Goal: Task Accomplishment & Management: Complete application form

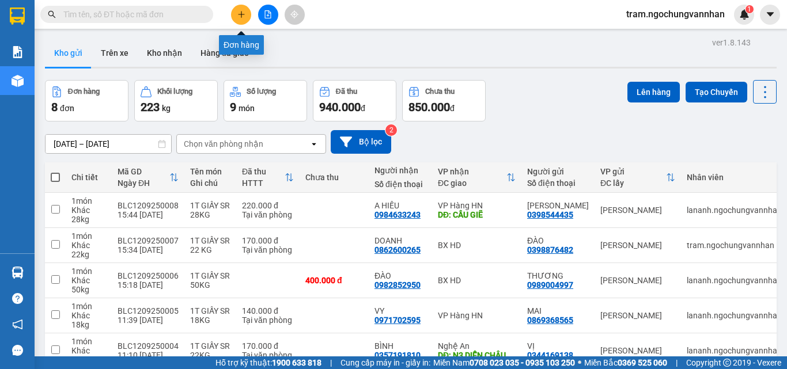
click at [241, 17] on icon "plus" at bounding box center [241, 14] width 1 height 6
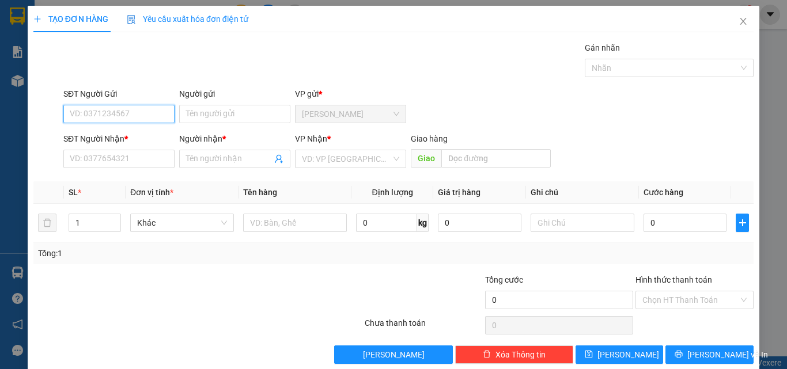
click at [145, 108] on input "SĐT Người Gửi" at bounding box center [118, 114] width 111 height 18
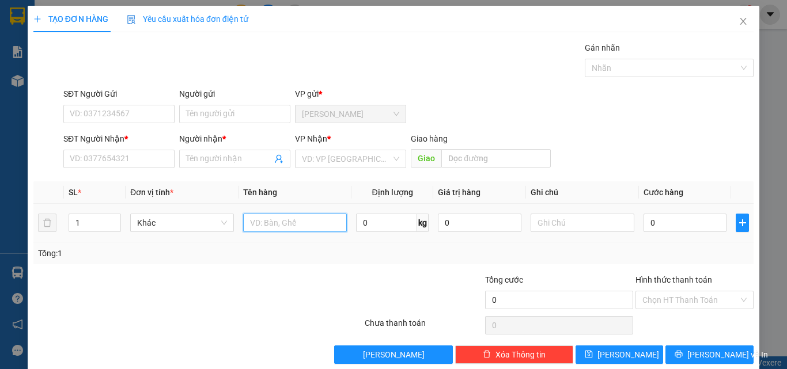
click at [267, 227] on input "text" at bounding box center [295, 223] width 104 height 18
type input "2"
click at [85, 224] on input "1" at bounding box center [94, 222] width 51 height 17
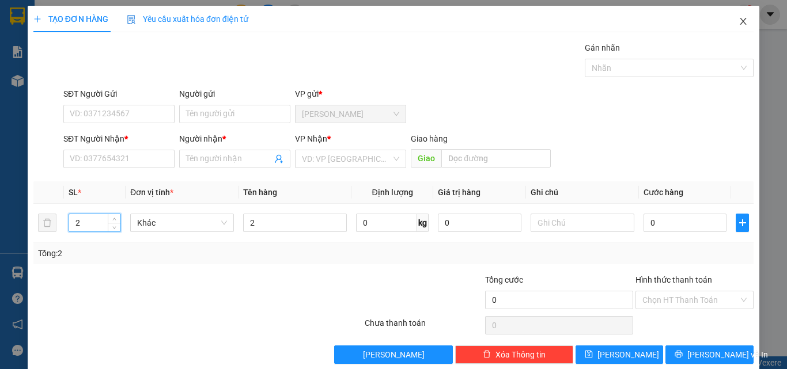
type input "2"
click at [740, 22] on icon "close" at bounding box center [743, 21] width 6 height 7
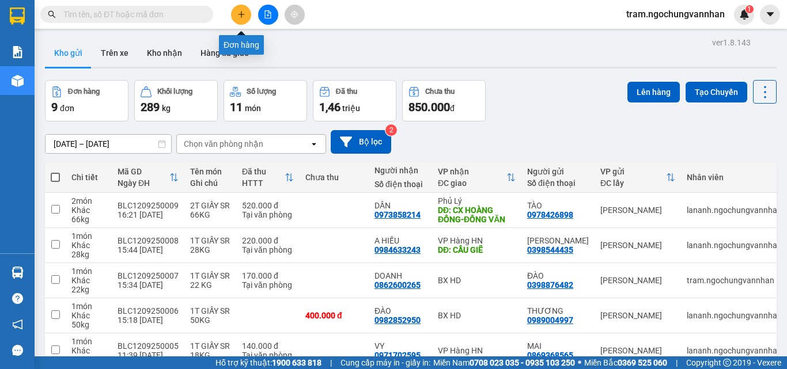
click at [240, 24] on button at bounding box center [241, 15] width 20 height 20
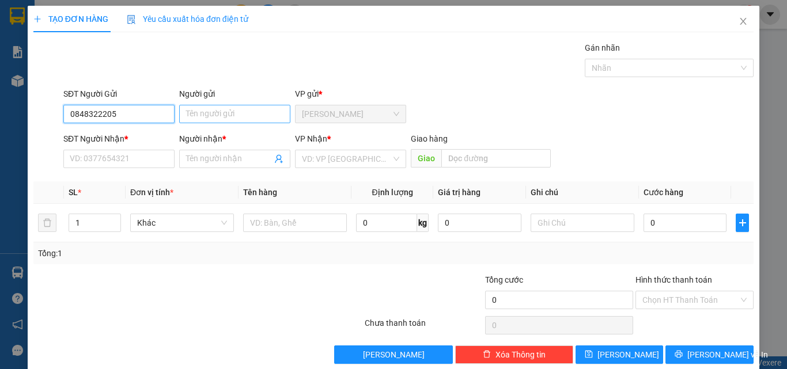
type input "0848322205"
click at [200, 119] on input "Người gửi" at bounding box center [234, 114] width 111 height 18
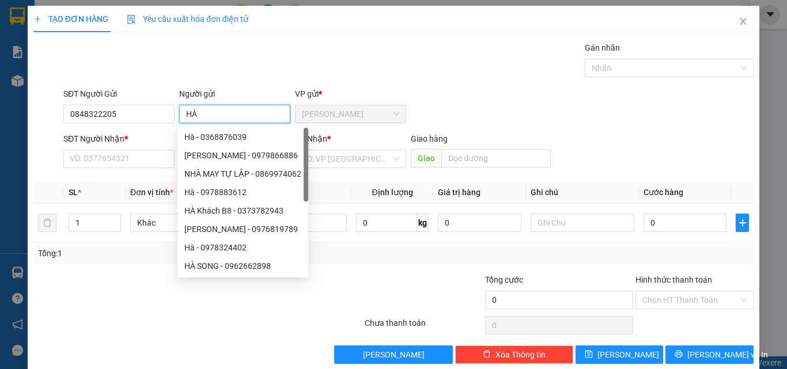
click at [180, 113] on input "HÀ" at bounding box center [234, 114] width 111 height 18
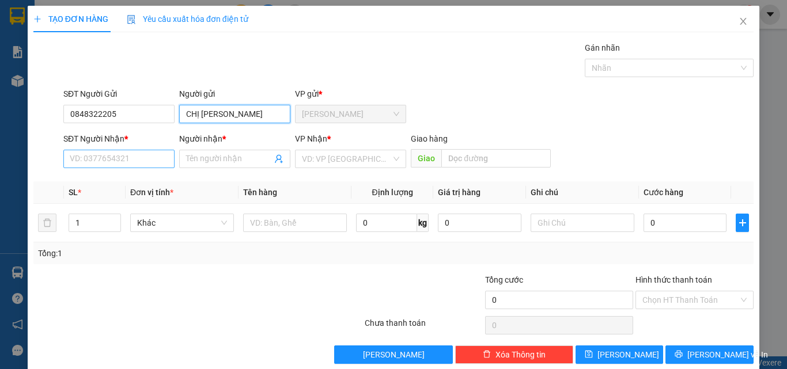
type input "CHỊ [PERSON_NAME]"
click at [130, 155] on input "SĐT Người Nhận *" at bounding box center [118, 159] width 111 height 18
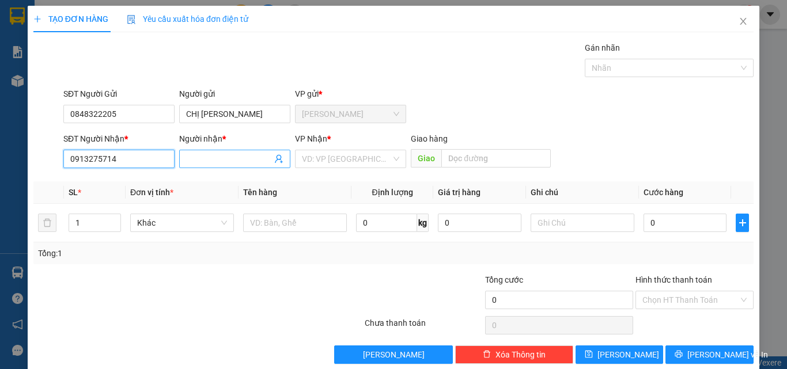
type input "0913275714"
click at [201, 154] on input "Người nhận *" at bounding box center [229, 159] width 86 height 13
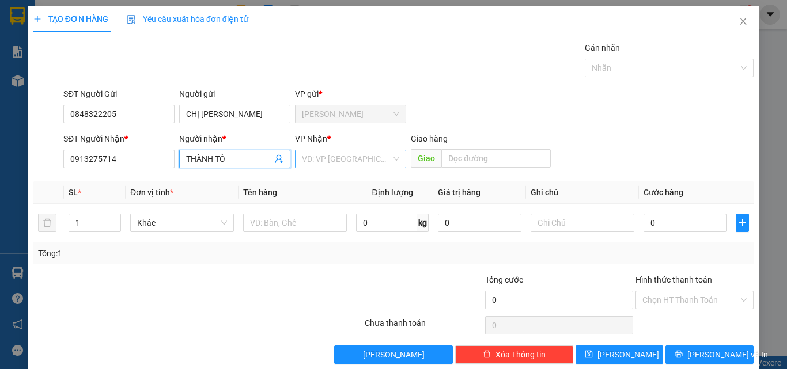
type input "THÀNH TÔ"
click at [342, 154] on input "search" at bounding box center [346, 158] width 89 height 17
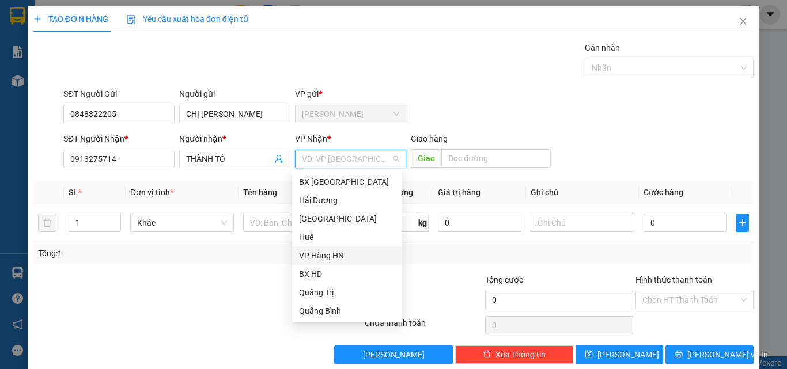
click at [323, 257] on div "VP Hàng HN" at bounding box center [347, 255] width 96 height 13
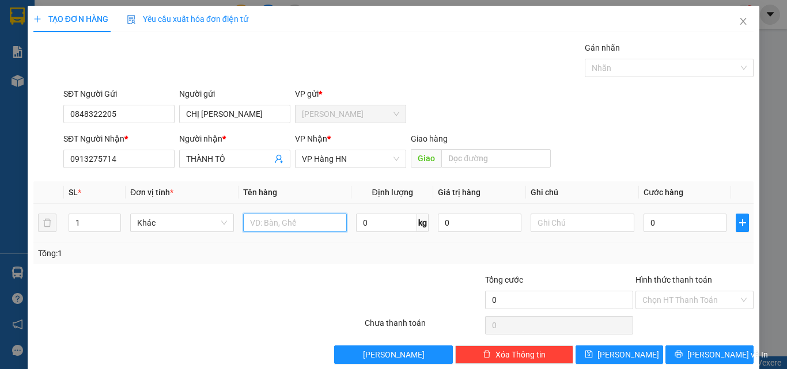
click at [250, 222] on input "text" at bounding box center [295, 223] width 104 height 18
type input "2T GIẤY SR 46"
click at [90, 224] on input "1" at bounding box center [94, 222] width 51 height 17
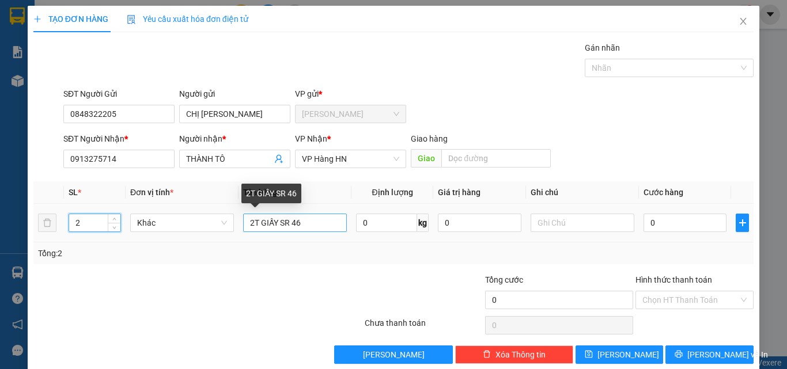
type input "2"
click at [305, 223] on input "2T GIẤY SR 46" at bounding box center [295, 223] width 104 height 18
type input "2T GIẤY SR 46KG"
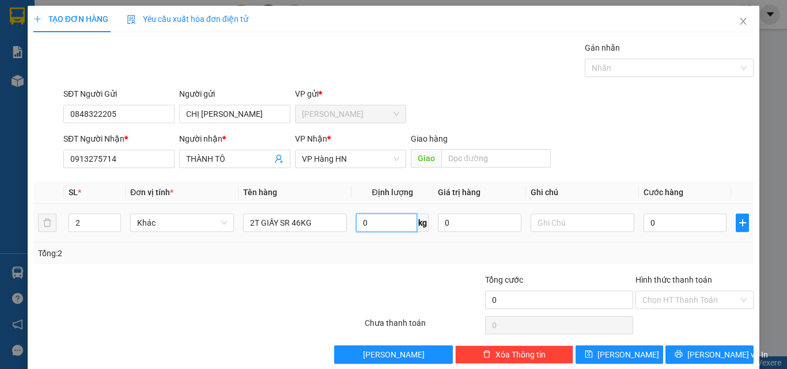
click at [384, 219] on input "0" at bounding box center [386, 223] width 61 height 18
type input "46"
click at [673, 218] on input "0" at bounding box center [684, 223] width 83 height 18
type input "3"
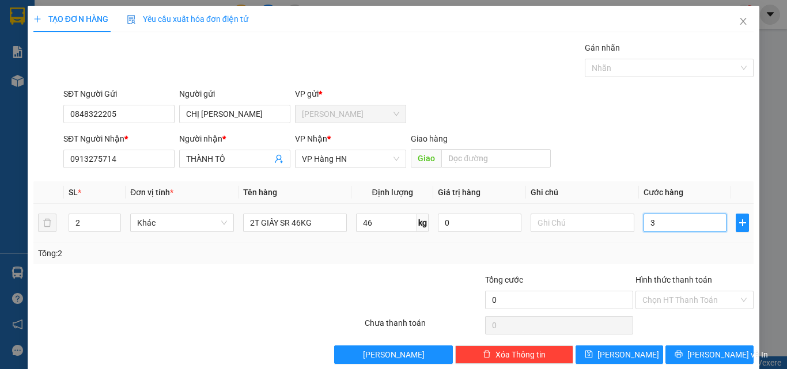
type input "3"
type input "36"
type input "360"
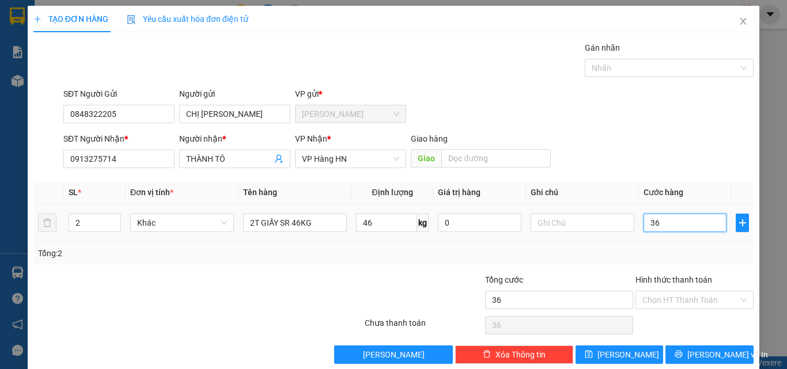
type input "360"
type input "3.600"
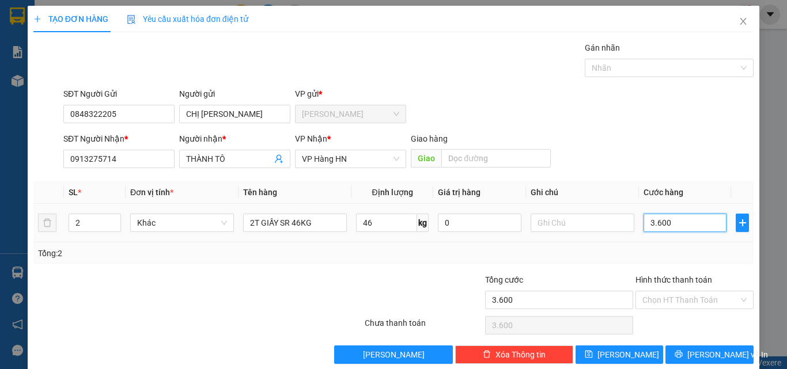
type input "36.000"
type input "360.000"
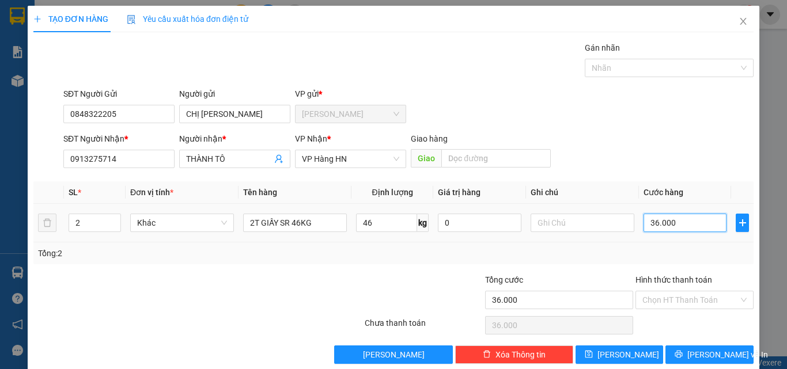
type input "360.000"
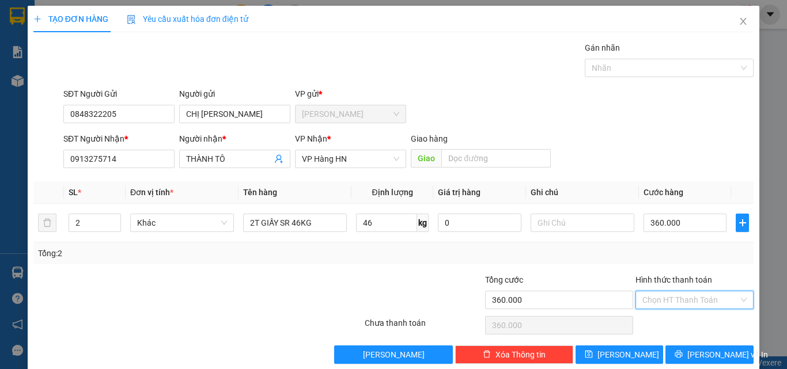
click at [659, 304] on input "Hình thức thanh toán" at bounding box center [690, 299] width 96 height 17
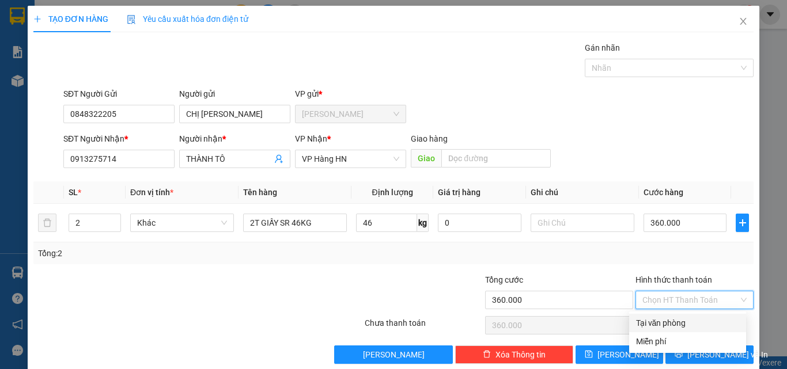
click at [674, 324] on div "Tại văn phòng" at bounding box center [687, 323] width 103 height 13
type input "0"
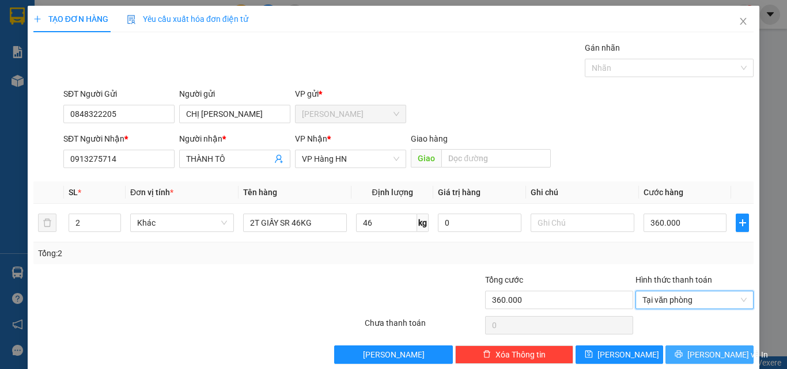
click at [677, 356] on button "Lưu và In" at bounding box center [709, 355] width 88 height 18
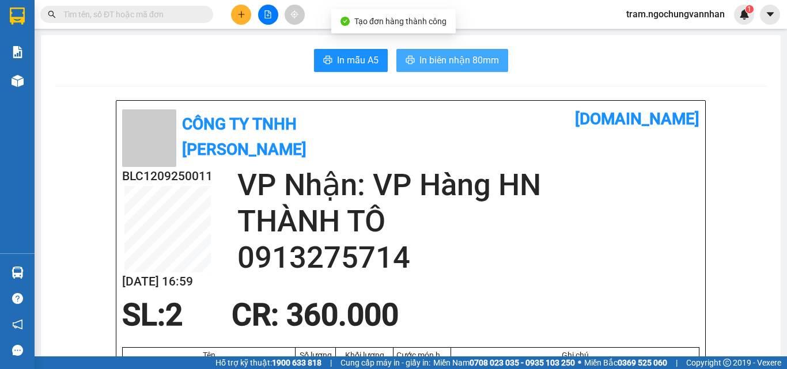
click at [434, 60] on span "In biên nhận 80mm" at bounding box center [458, 60] width 79 height 14
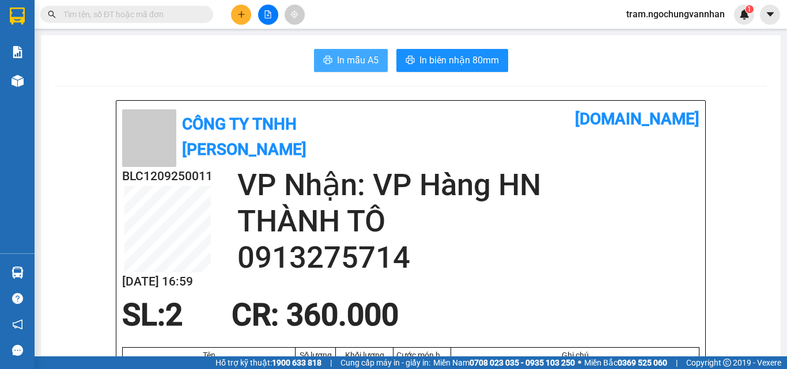
click at [361, 64] on span "In mẫu A5" at bounding box center [357, 60] width 41 height 14
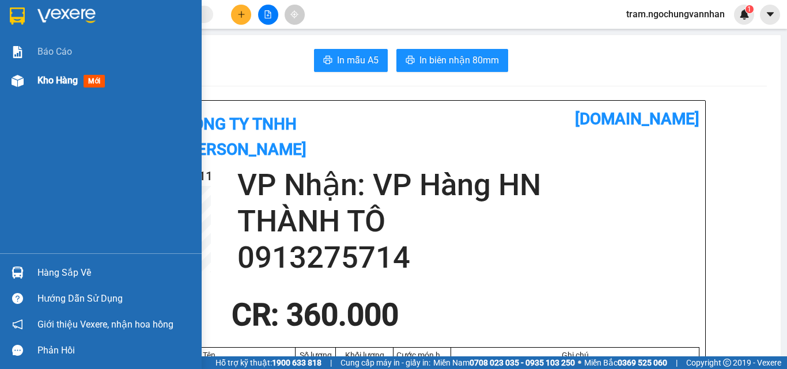
click at [55, 78] on span "Kho hàng" at bounding box center [57, 80] width 40 height 11
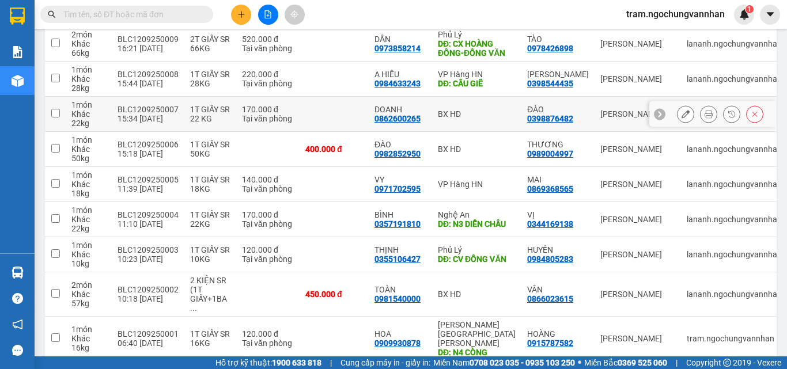
scroll to position [302, 0]
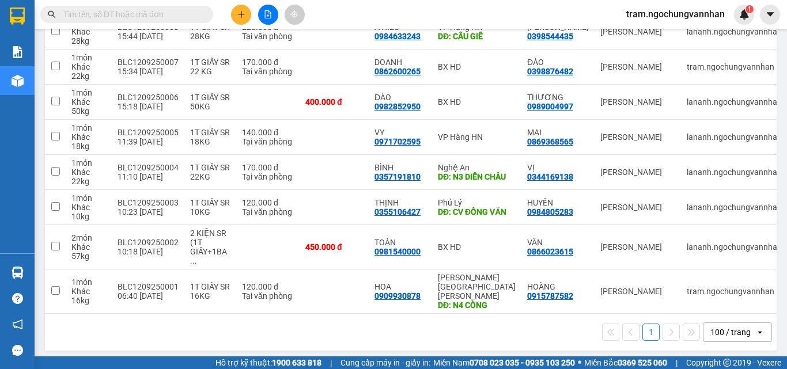
click at [733, 330] on div "100 / trang" at bounding box center [730, 333] width 40 height 12
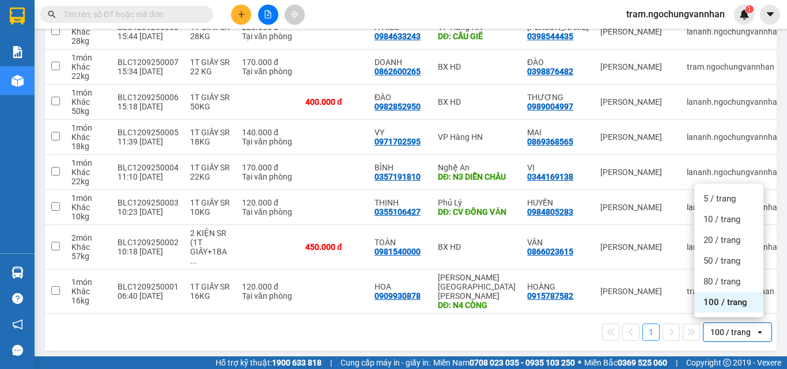
click at [730, 309] on div "100 / trang" at bounding box center [728, 302] width 69 height 21
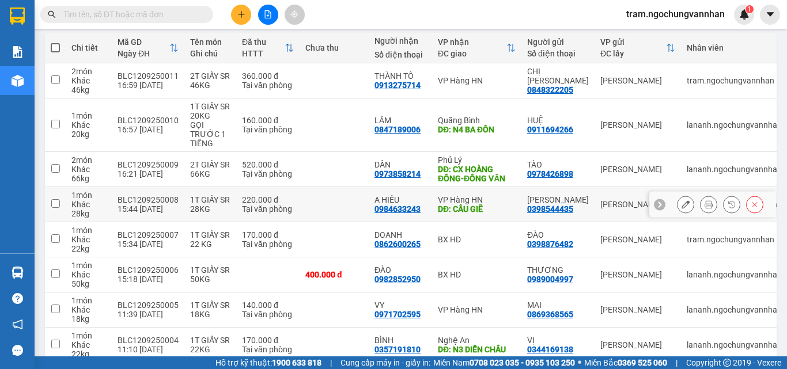
scroll to position [0, 0]
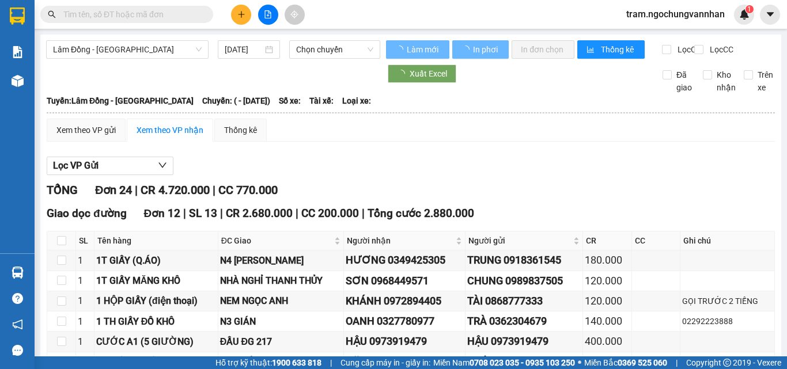
type input "[DATE]"
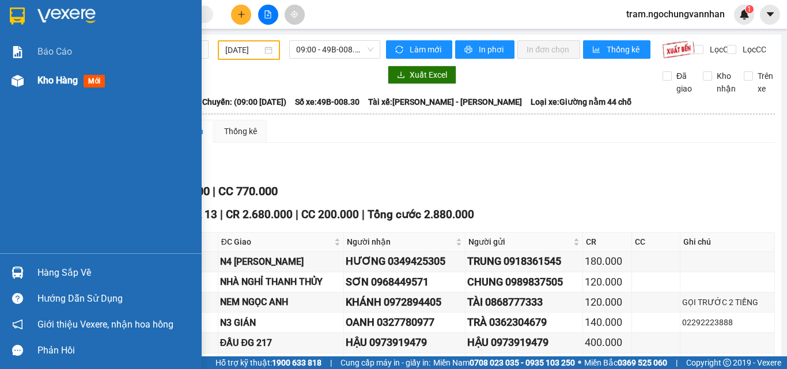
click at [66, 81] on span "Kho hàng" at bounding box center [57, 80] width 40 height 11
